Goal: Browse casually

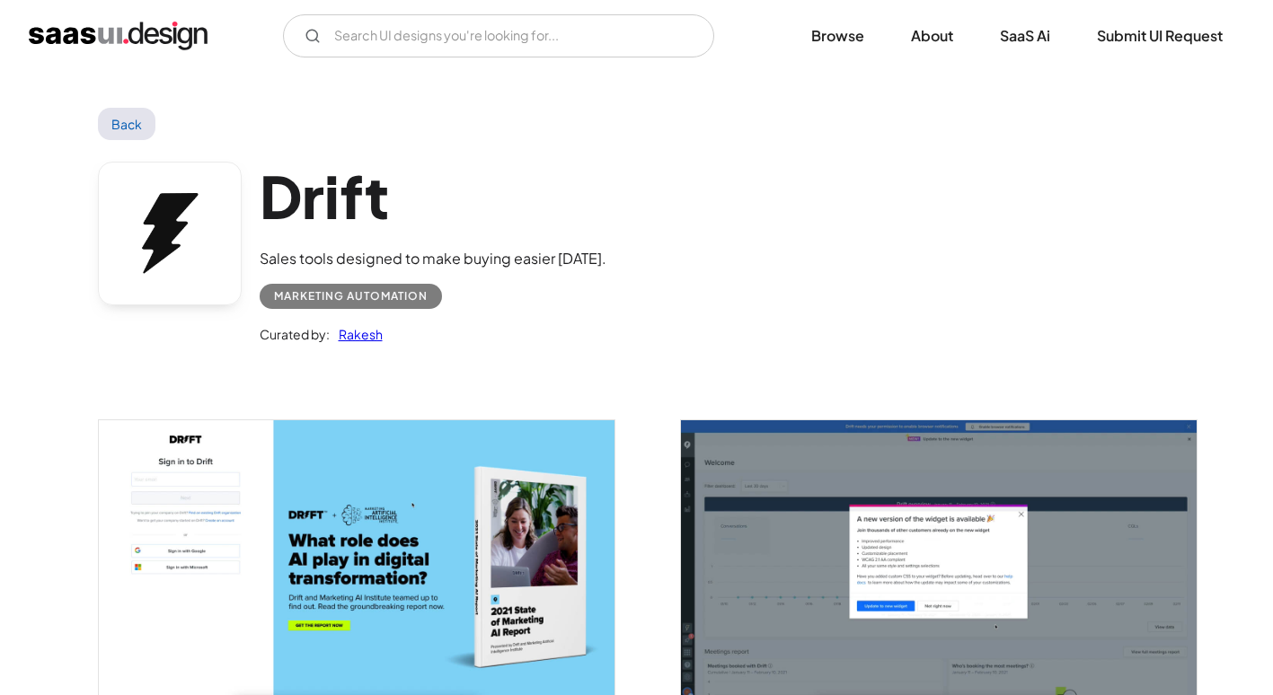
scroll to position [3324, 0]
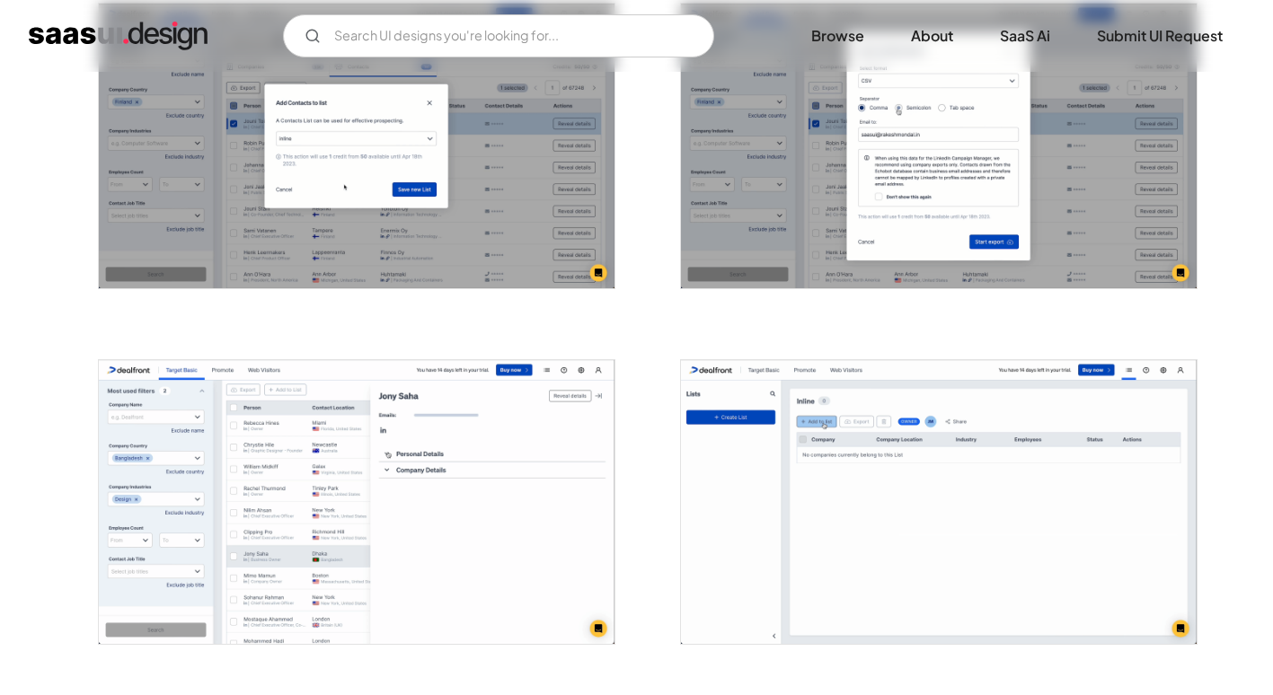
scroll to position [1347, 0]
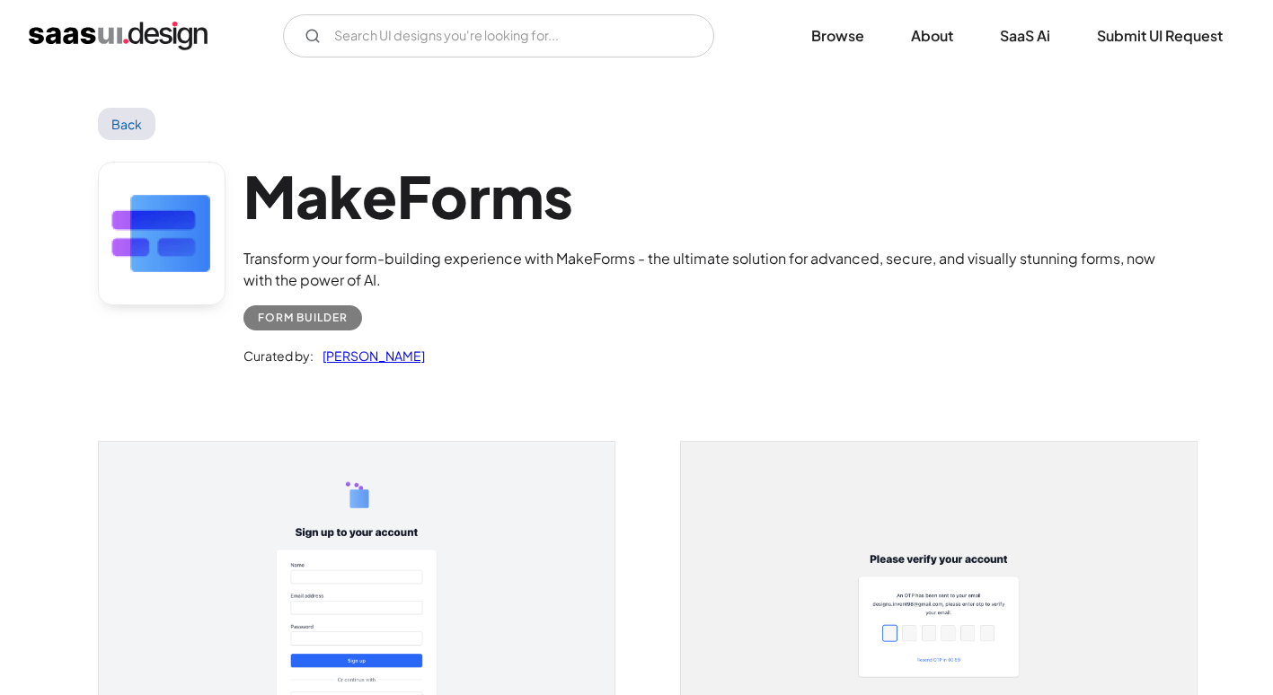
scroll to position [2246, 0]
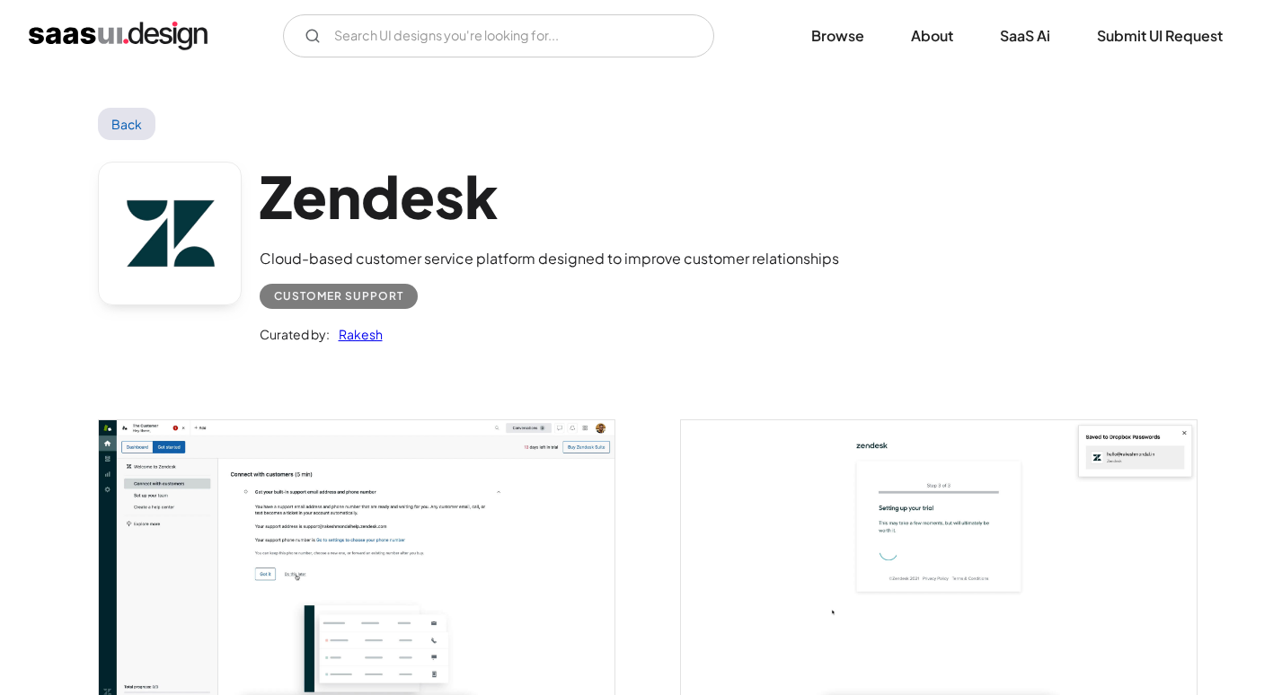
scroll to position [3083, 0]
